Goal: Obtain resource: Obtain resource

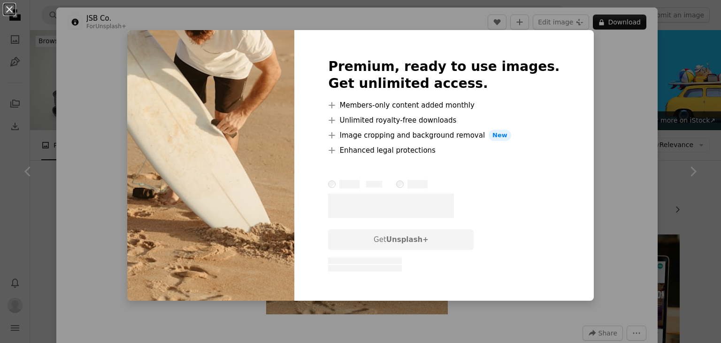
scroll to position [1117, 0]
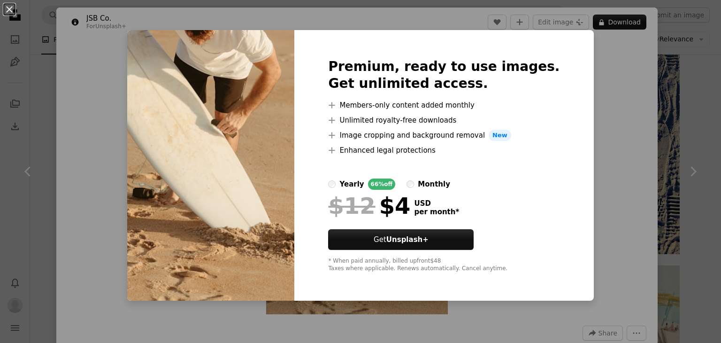
click at [601, 70] on div "An X shape Premium, ready to use images. Get unlimited access. A plus sign Memb…" at bounding box center [360, 171] width 721 height 343
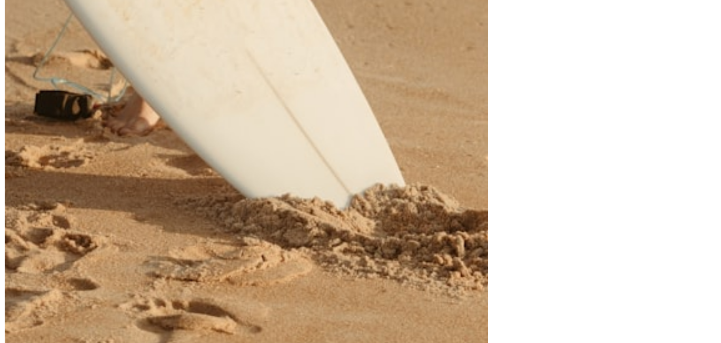
scroll to position [1117, 0]
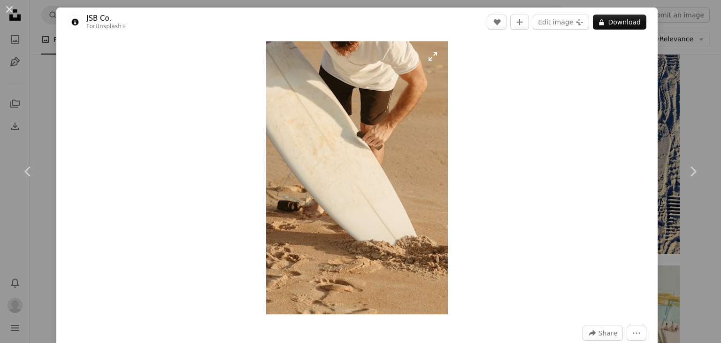
click at [427, 56] on img "Zoom in on this image" at bounding box center [357, 177] width 182 height 273
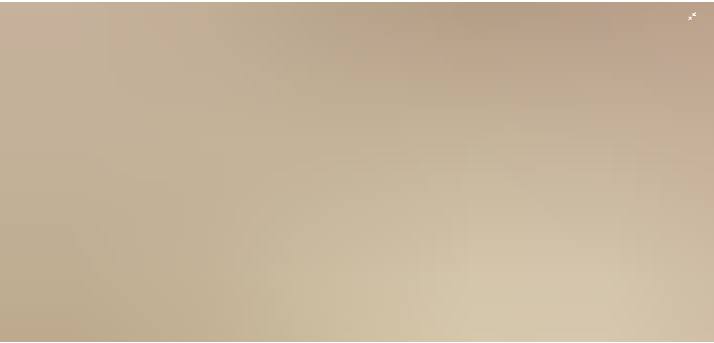
scroll to position [196, 0]
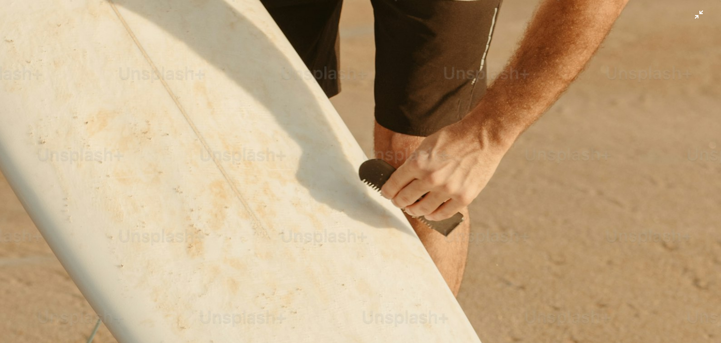
click at [685, 17] on img "Zoom out on this image" at bounding box center [361, 344] width 722 height 1083
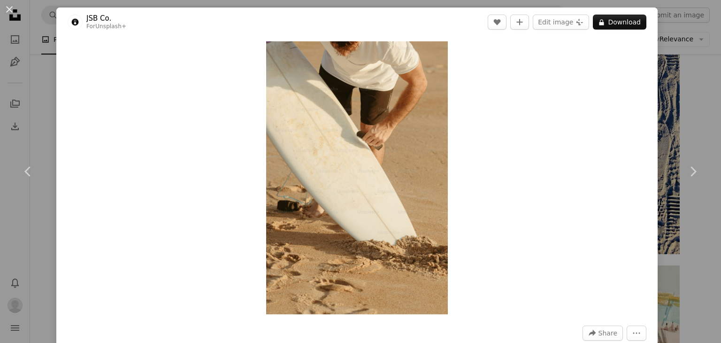
click at [676, 67] on div "An X shape Chevron left Chevron right JSB Co. For Unsplash+ A heart A plus sign…" at bounding box center [360, 171] width 721 height 343
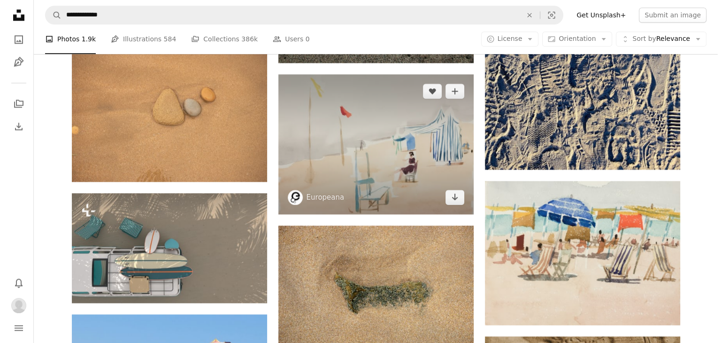
scroll to position [1258, 0]
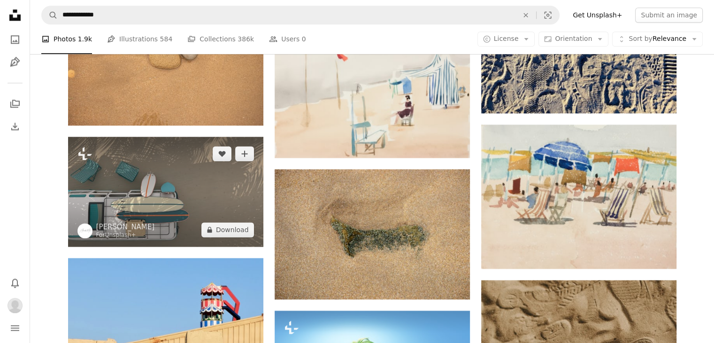
click at [114, 137] on img at bounding box center [165, 192] width 195 height 110
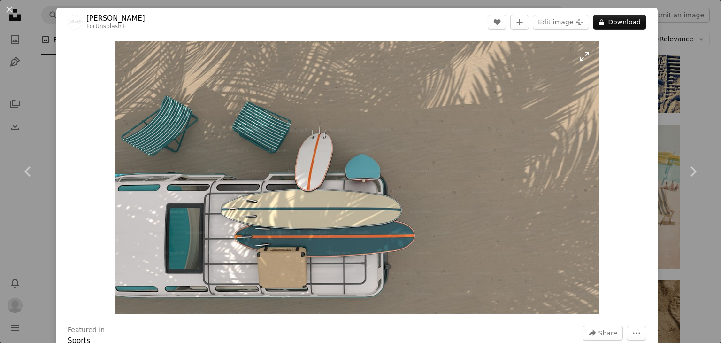
scroll to position [47, 0]
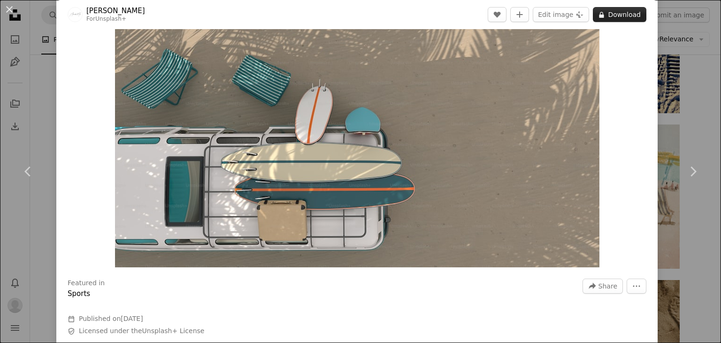
click at [620, 12] on button "A lock Download" at bounding box center [620, 14] width 54 height 15
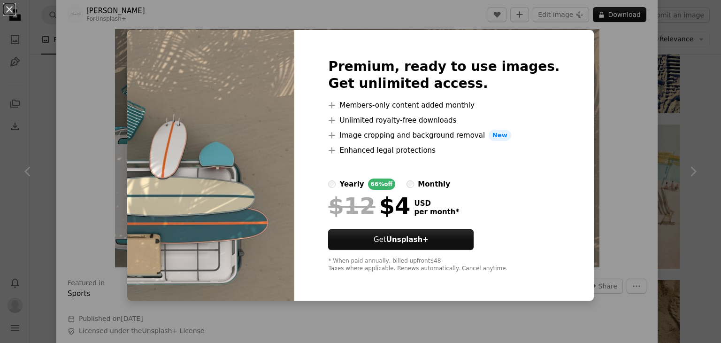
click at [612, 126] on div "An X shape Premium, ready to use images. Get unlimited access. A plus sign Memb…" at bounding box center [360, 171] width 721 height 343
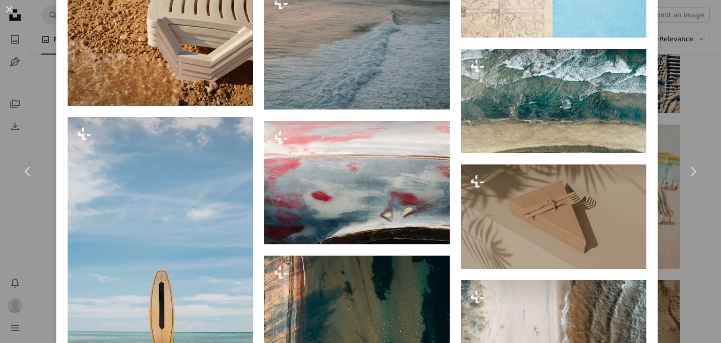
scroll to position [4976, 0]
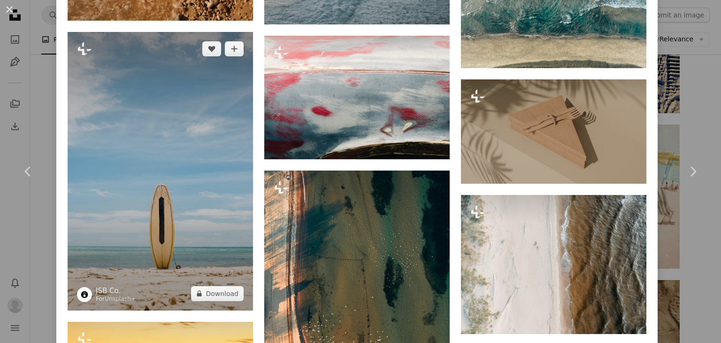
click at [141, 135] on img at bounding box center [160, 171] width 185 height 278
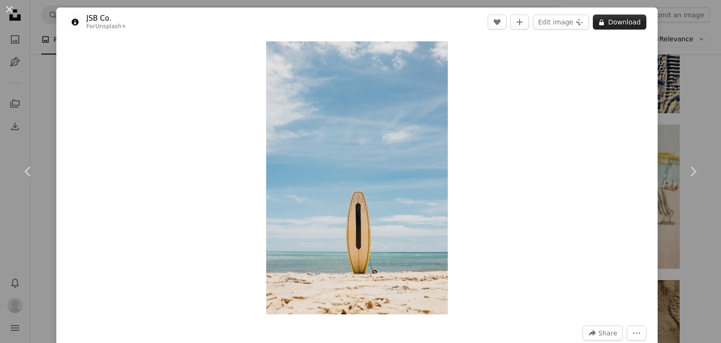
click at [606, 23] on button "A lock Download" at bounding box center [620, 22] width 54 height 15
